Goal: Navigation & Orientation: Find specific page/section

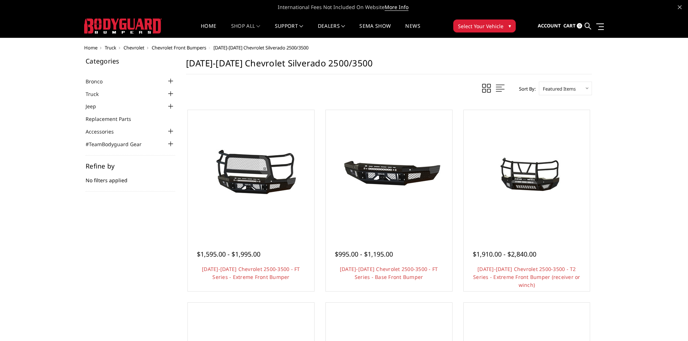
click at [127, 23] on img at bounding box center [123, 25] width 78 height 15
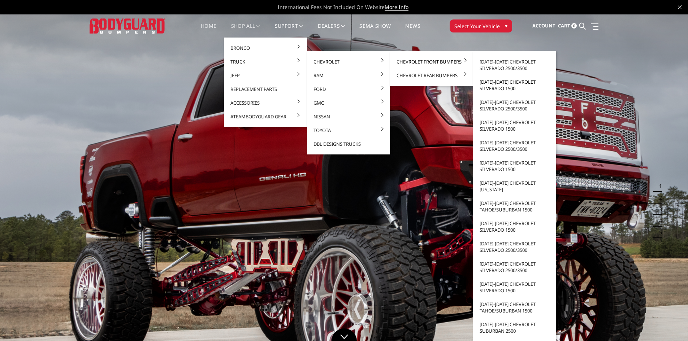
click at [518, 82] on link "[DATE]-[DATE] Chevrolet Silverado 1500" at bounding box center [514, 85] width 77 height 20
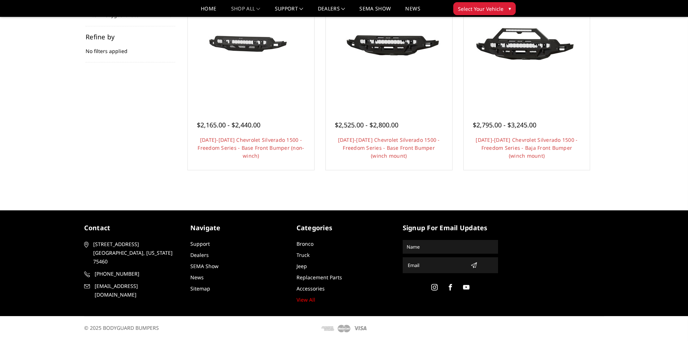
scroll to position [36, 0]
